Goal: Transaction & Acquisition: Subscribe to service/newsletter

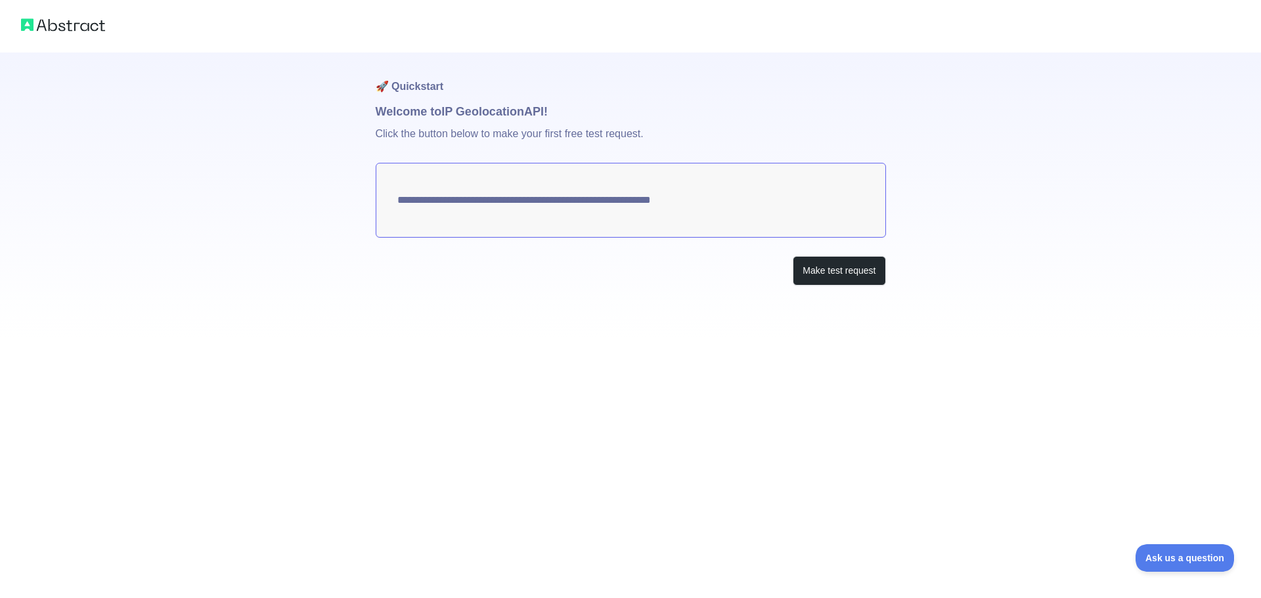
click at [715, 207] on textarea "**********" at bounding box center [631, 200] width 510 height 75
click at [819, 279] on button "Make test request" at bounding box center [839, 271] width 93 height 30
click at [404, 88] on h1 "🚀 Quickstart" at bounding box center [631, 78] width 510 height 50
click at [405, 100] on h1 "🚀 Quickstart" at bounding box center [631, 78] width 510 height 50
click at [826, 273] on button "Make test request" at bounding box center [839, 271] width 93 height 30
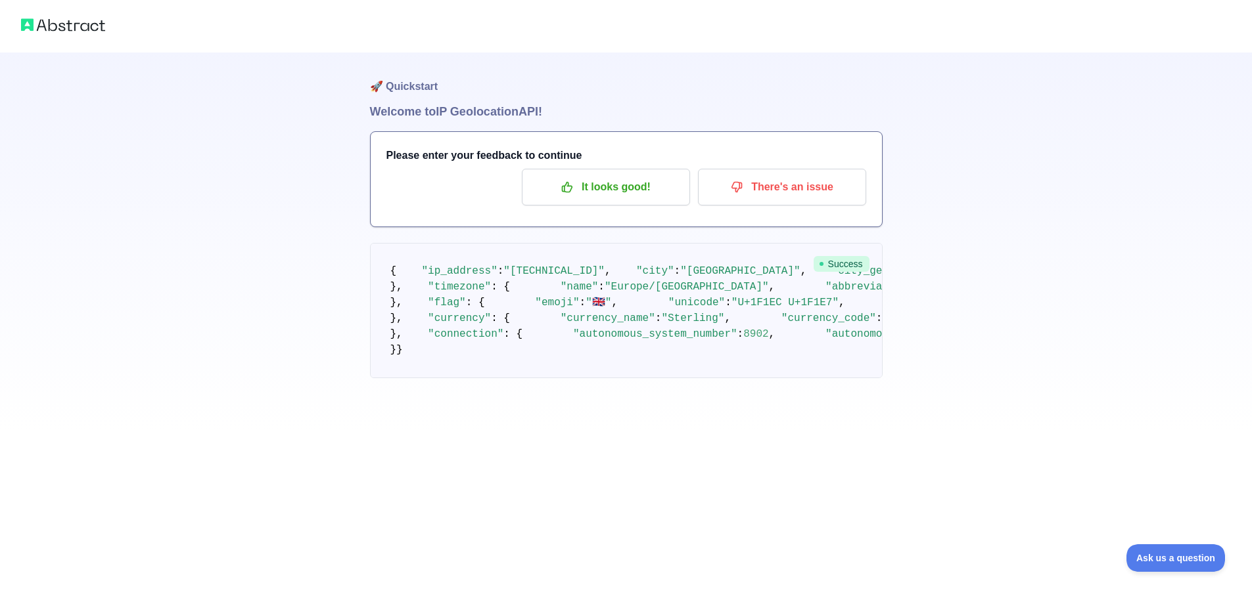
scroll to position [131, 0]
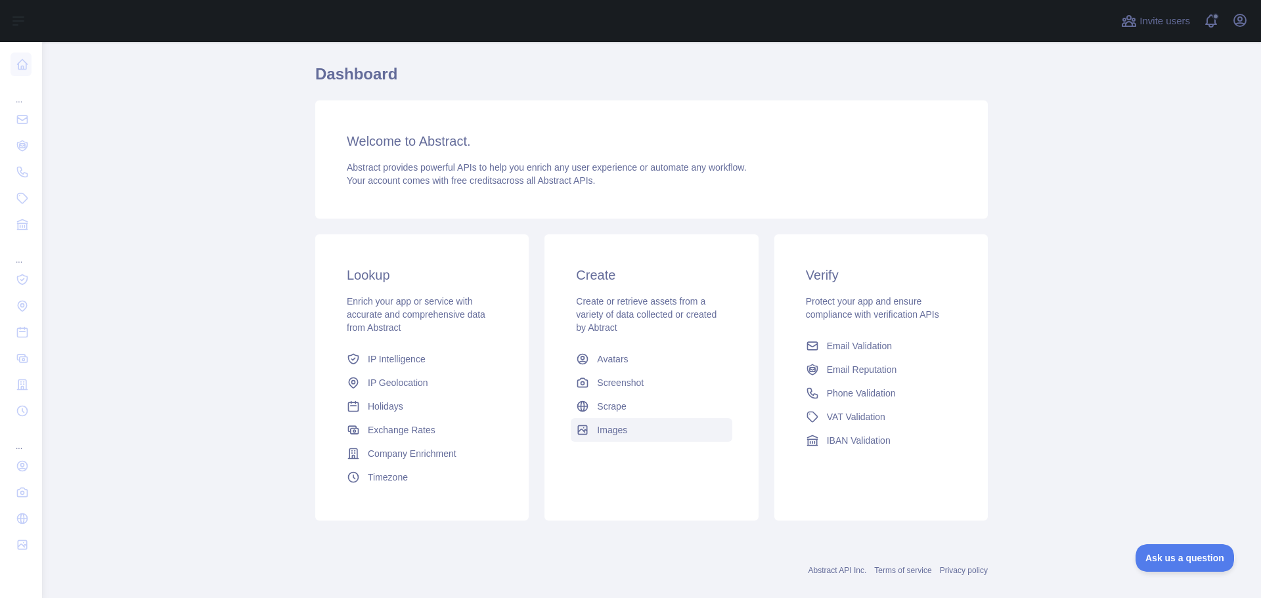
scroll to position [56, 0]
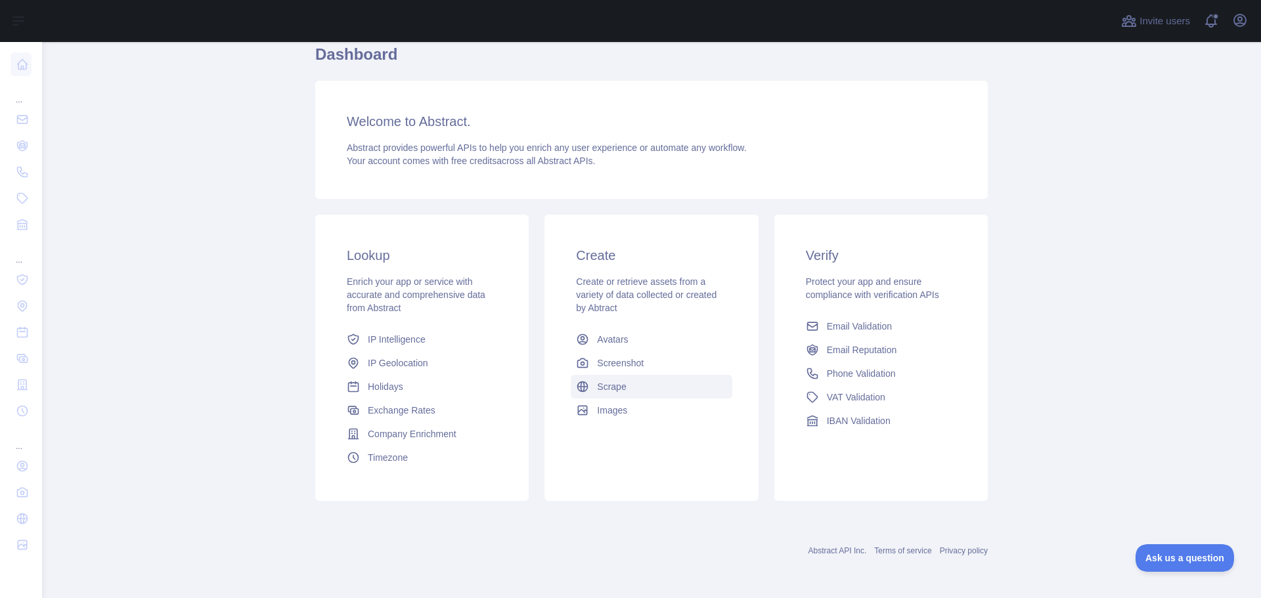
click at [649, 384] on link "Scrape" at bounding box center [651, 387] width 161 height 24
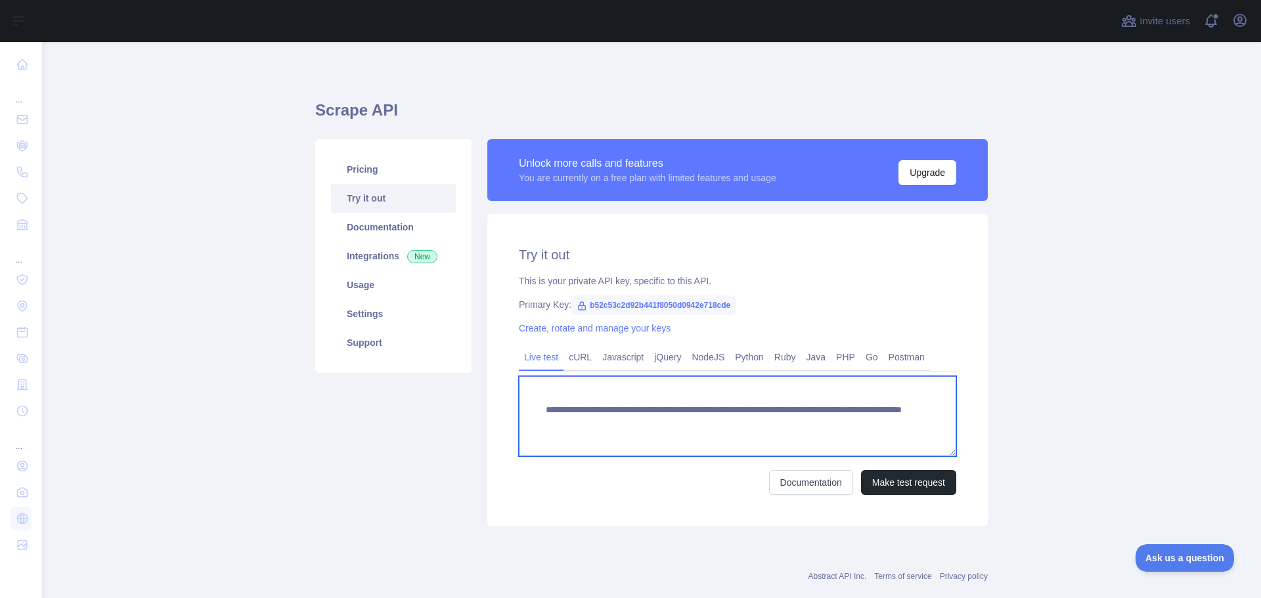
drag, startPoint x: 891, startPoint y: 417, endPoint x: 512, endPoint y: 390, distance: 380.0
click at [512, 390] on div "**********" at bounding box center [737, 370] width 501 height 313
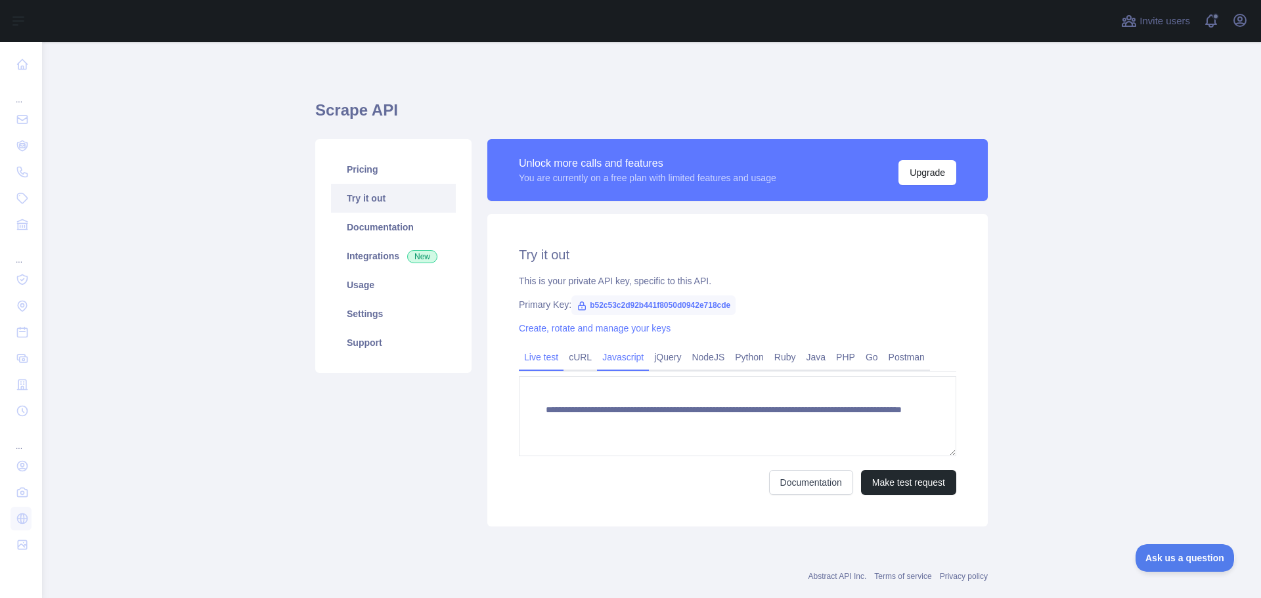
click at [610, 359] on link "Javascript" at bounding box center [623, 357] width 52 height 21
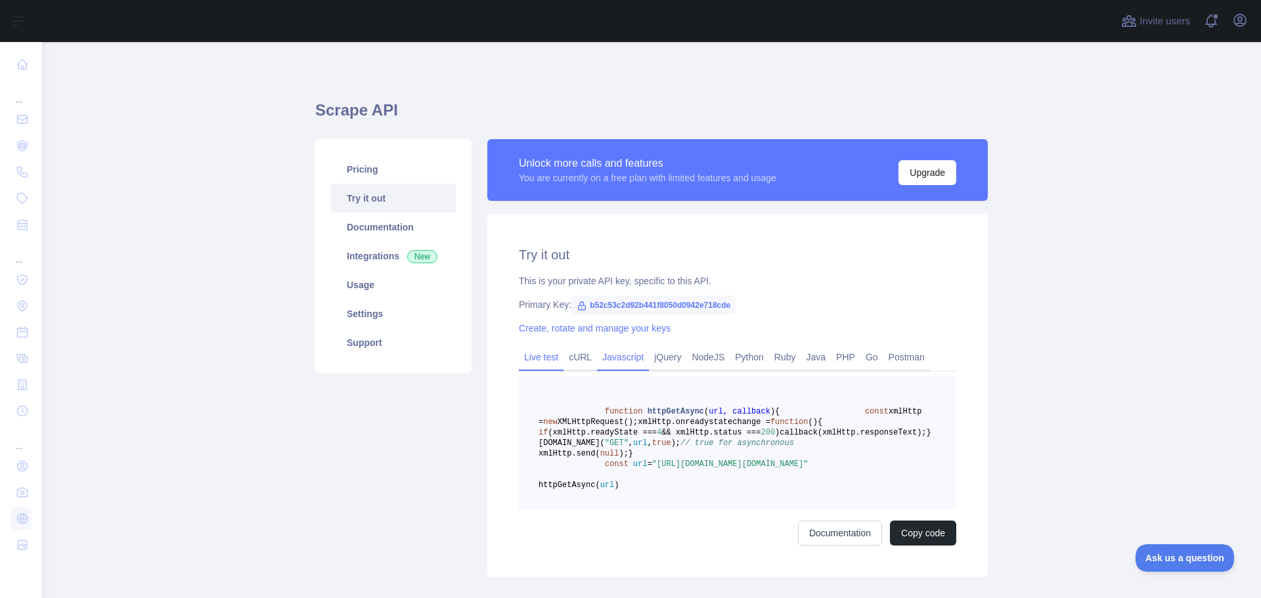
click at [534, 355] on link "Live test" at bounding box center [541, 357] width 45 height 21
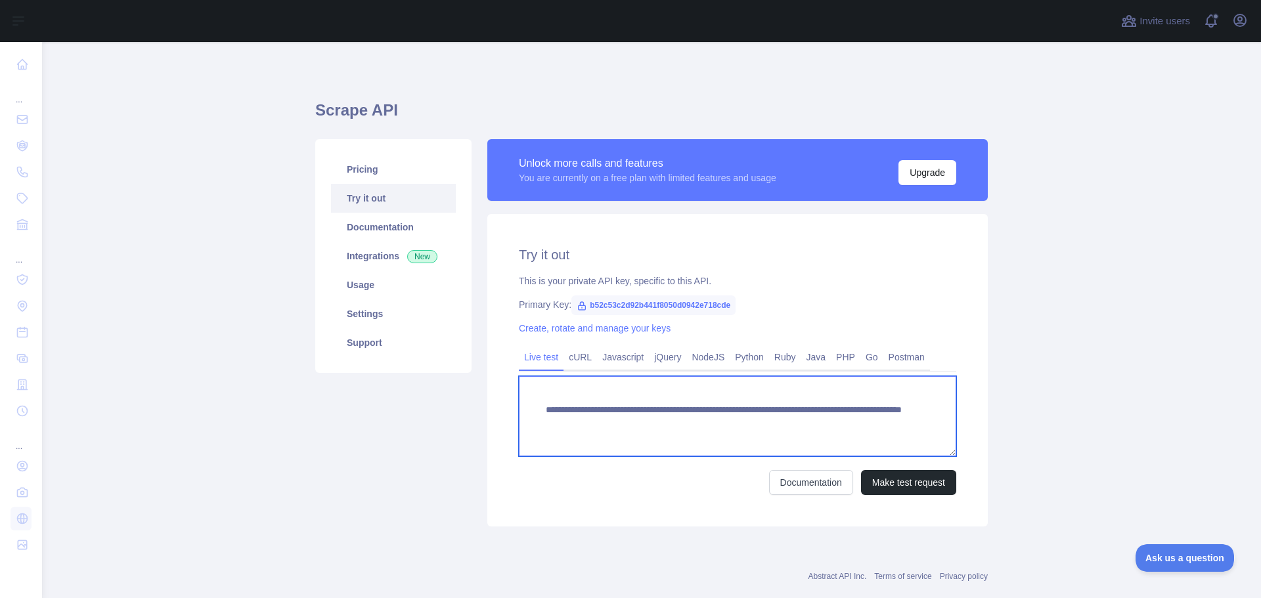
click at [628, 413] on textarea "**********" at bounding box center [738, 416] width 438 height 80
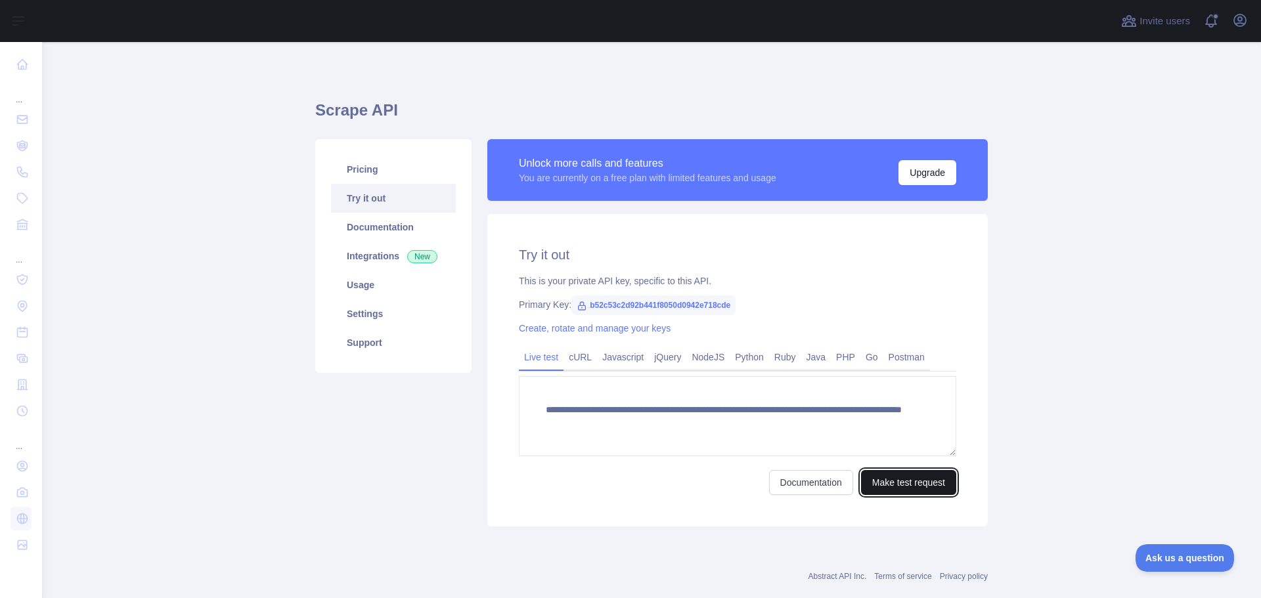
click at [890, 487] on button "Make test request" at bounding box center [908, 482] width 95 height 25
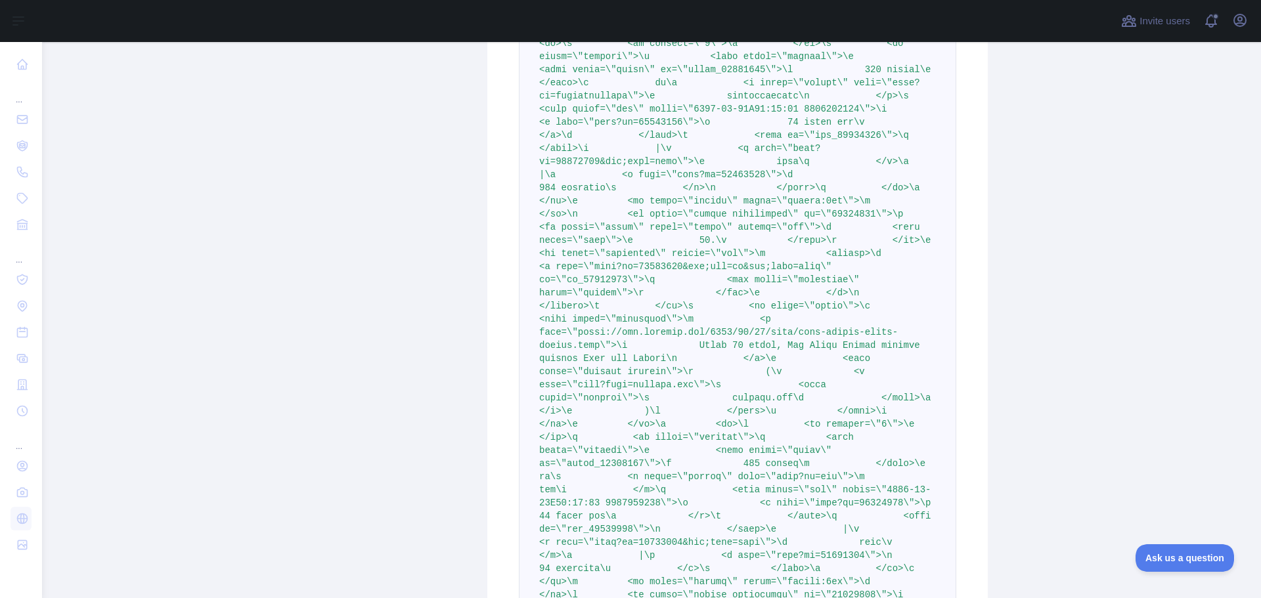
scroll to position [10998, 0]
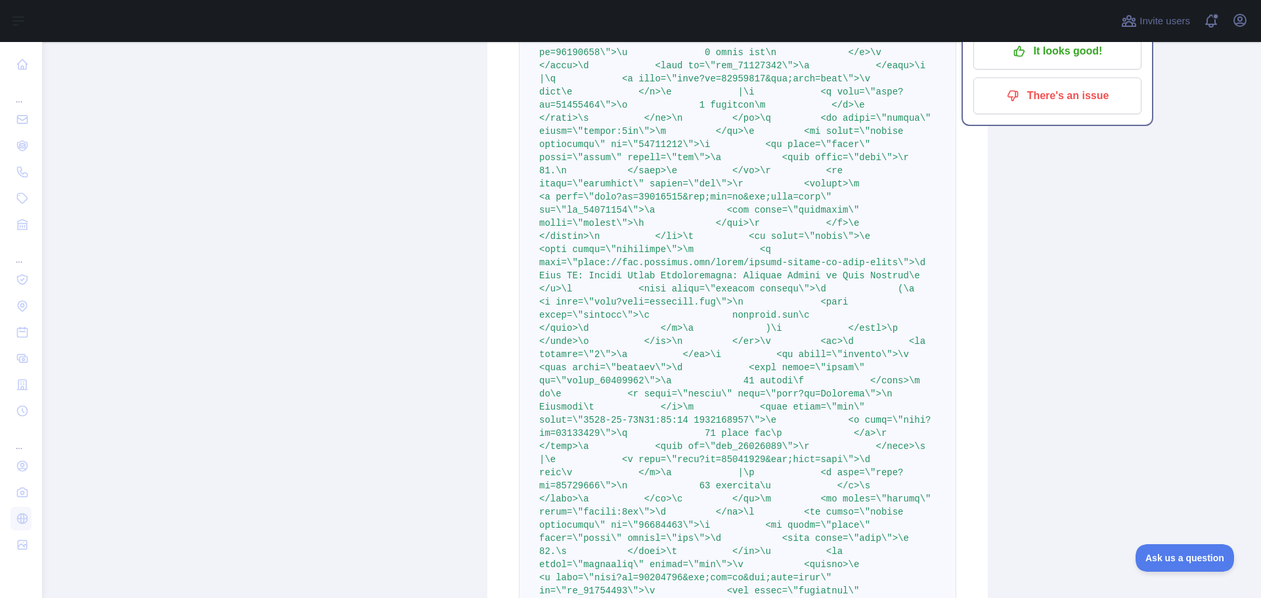
scroll to position [10867, 0]
